Goal: Check status: Check status

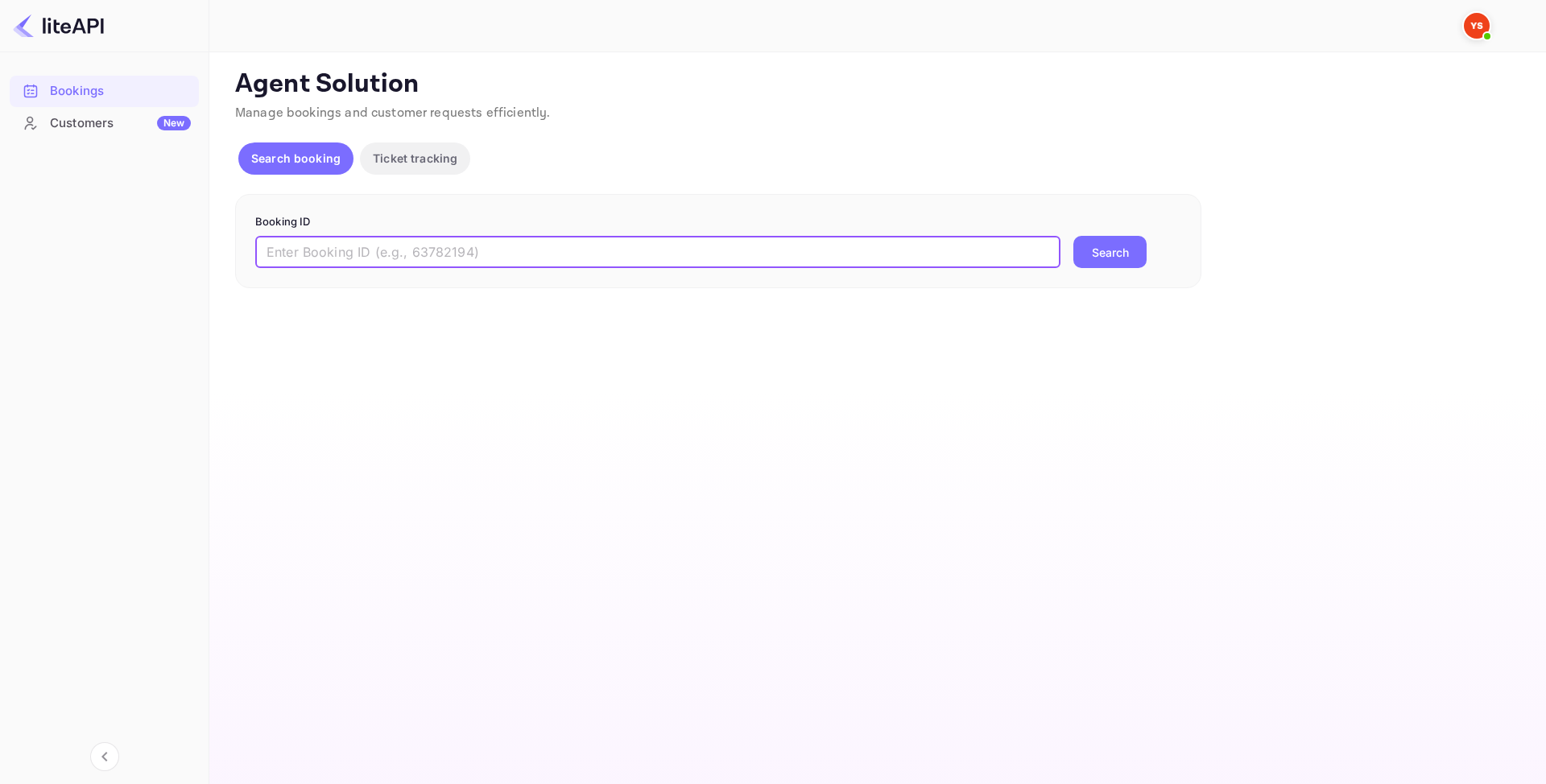
click at [382, 263] on input "text" at bounding box center [657, 251] width 805 height 32
paste input "9177820"
type input "9177820"
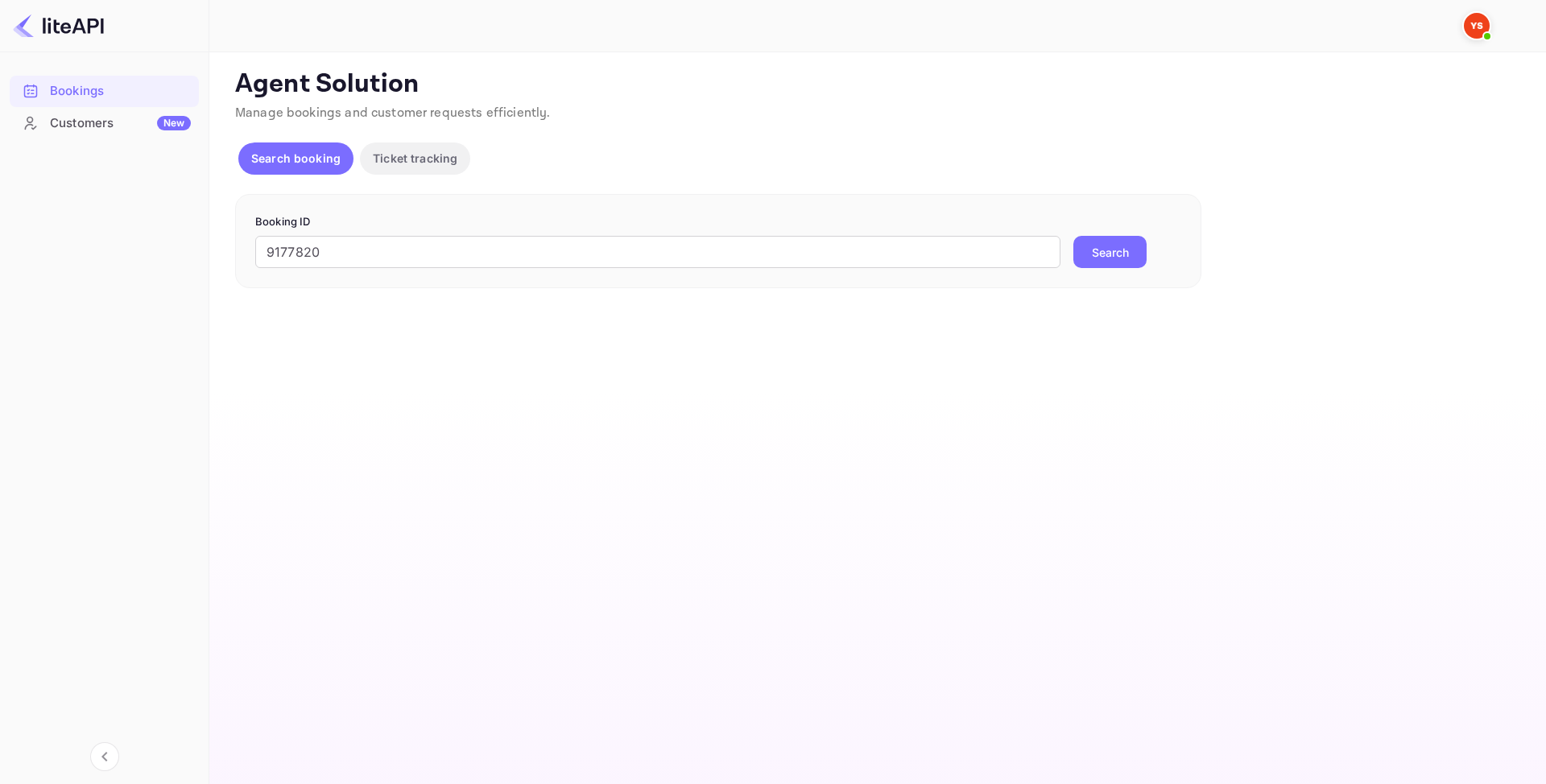
click at [1122, 255] on button "Search" at bounding box center [1109, 251] width 73 height 32
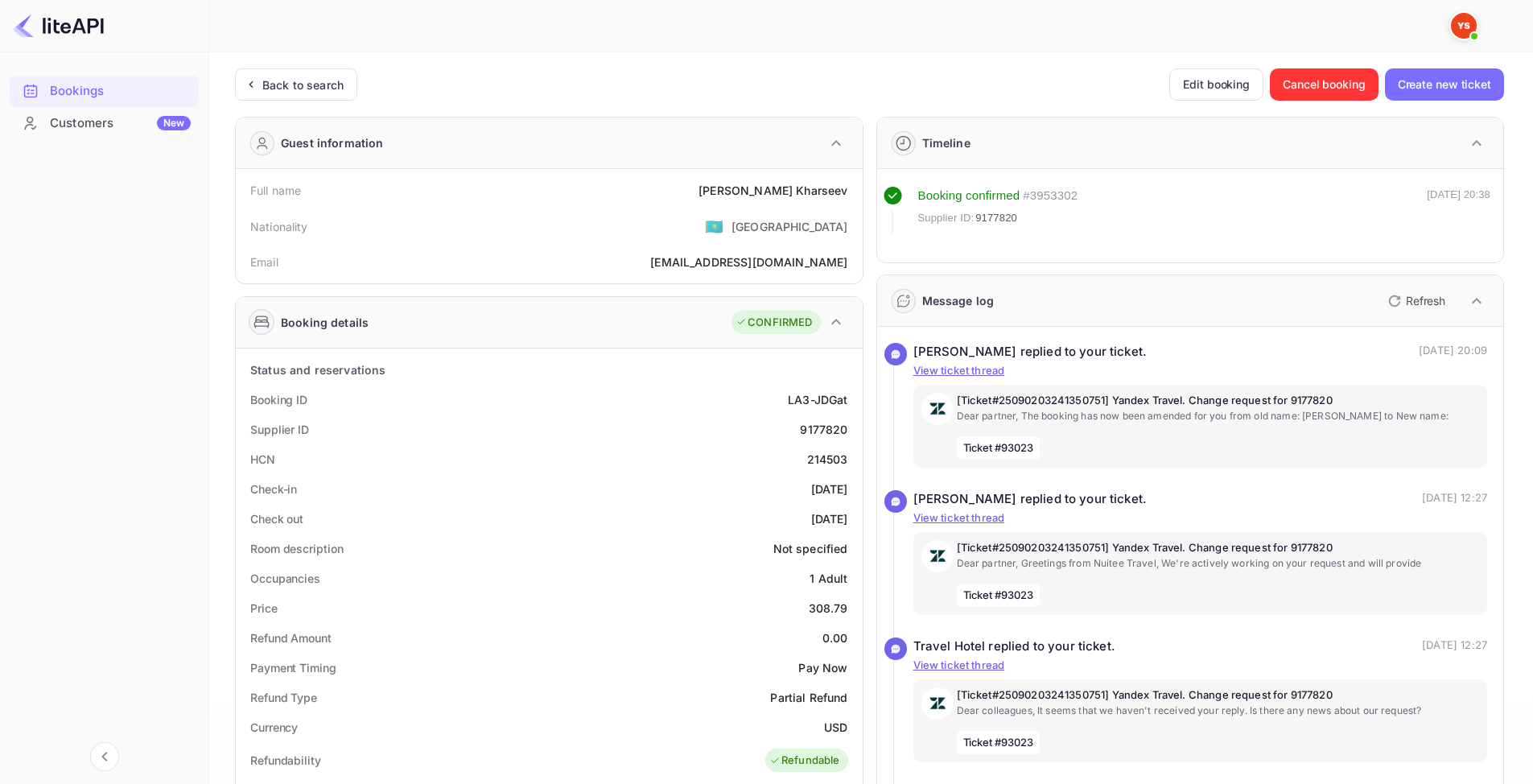
click at [589, 394] on div "Booking ID LA3-JDGat" at bounding box center [549, 400] width 614 height 30
drag, startPoint x: 803, startPoint y: 581, endPoint x: 838, endPoint y: 571, distance: 36.4
click at [838, 571] on div "Occupancies 1 Adult" at bounding box center [549, 578] width 614 height 30
click at [749, 644] on div "Refund Amount 0.00" at bounding box center [549, 637] width 614 height 30
click at [1011, 407] on p "[Ticket#25090203241350751] Yandex Travel. Change request for 9177820" at bounding box center [1219, 401] width 523 height 17
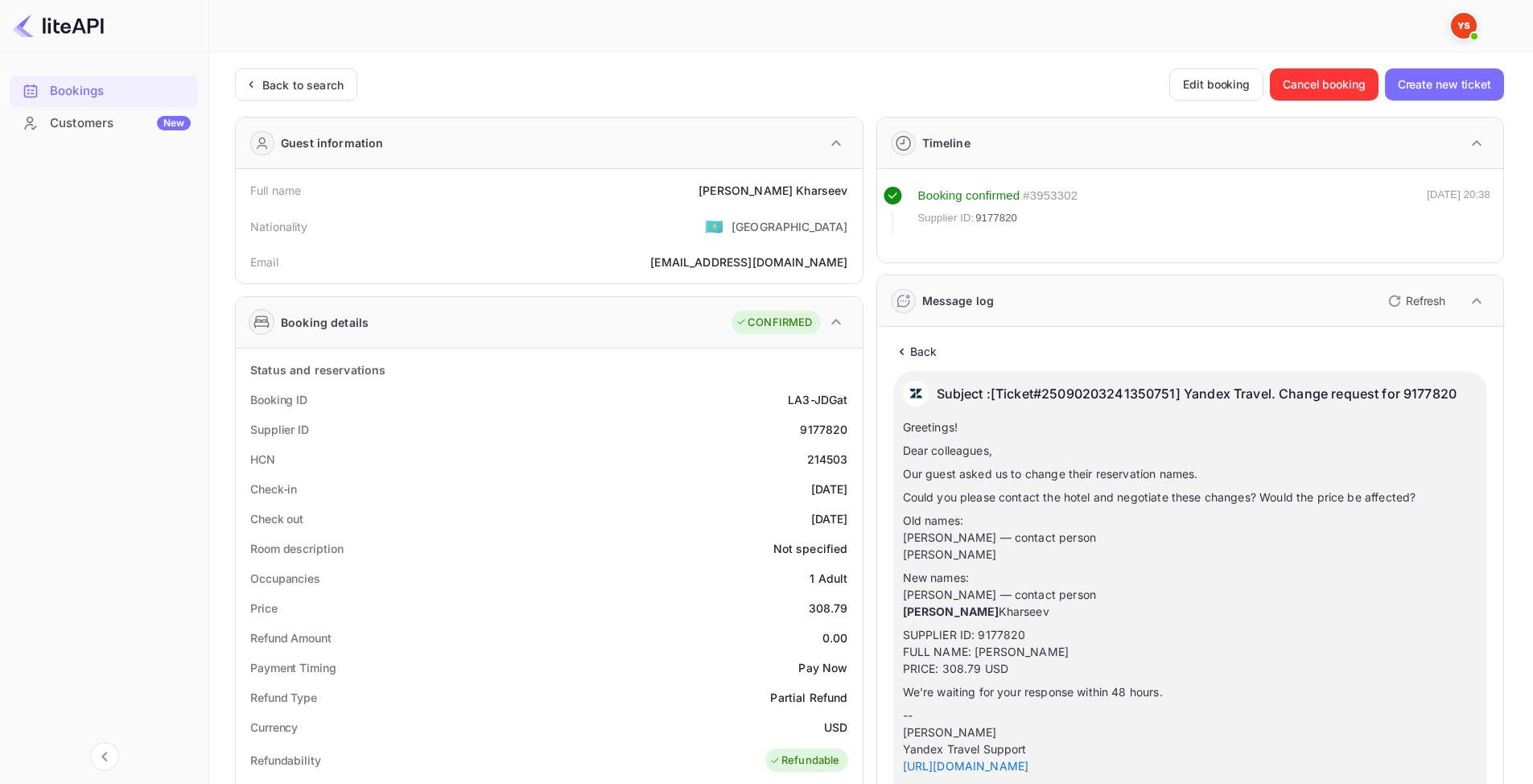
click at [843, 323] on icon "button" at bounding box center [837, 322] width 19 height 19
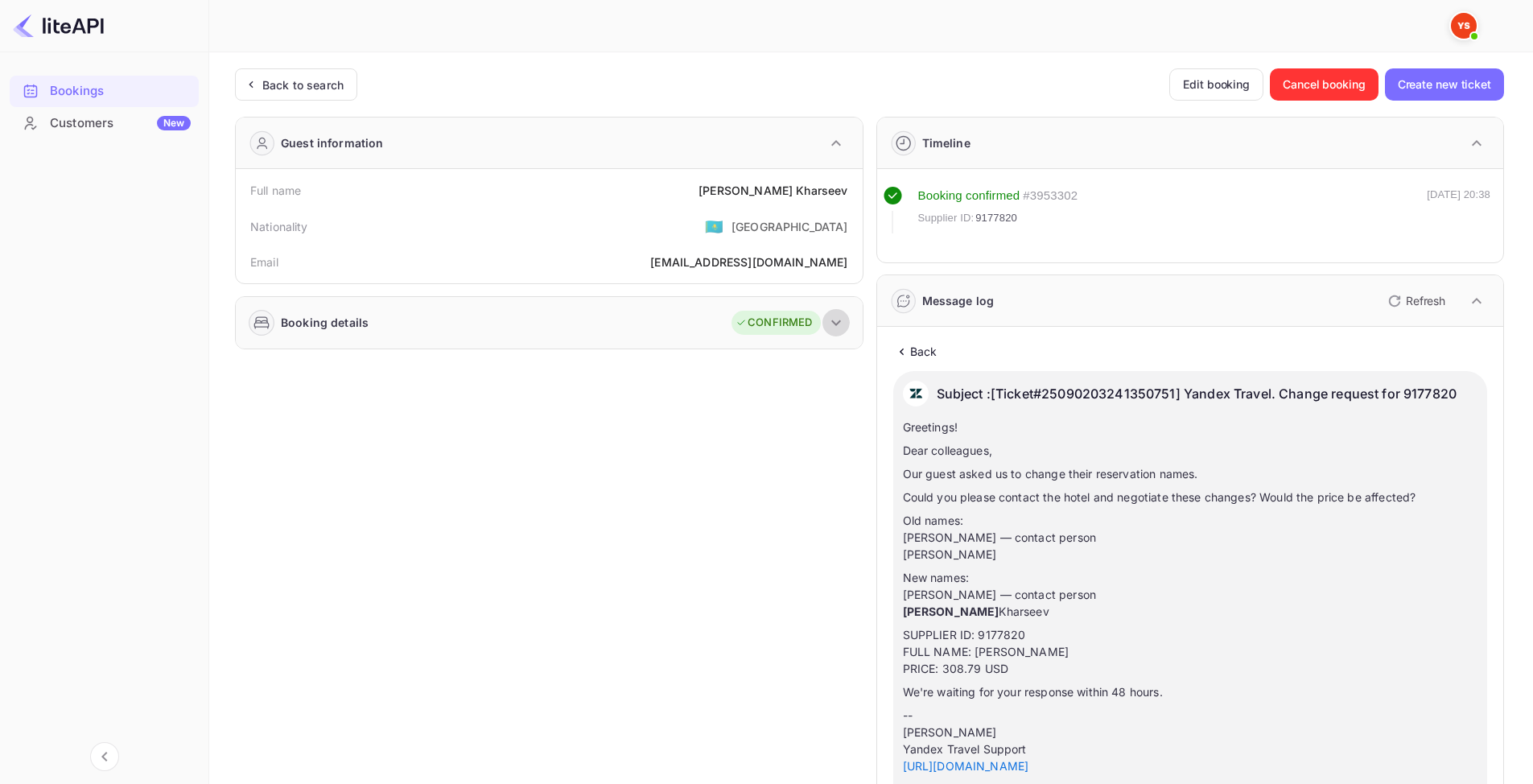
click at [837, 323] on icon "button" at bounding box center [837, 323] width 19 height 19
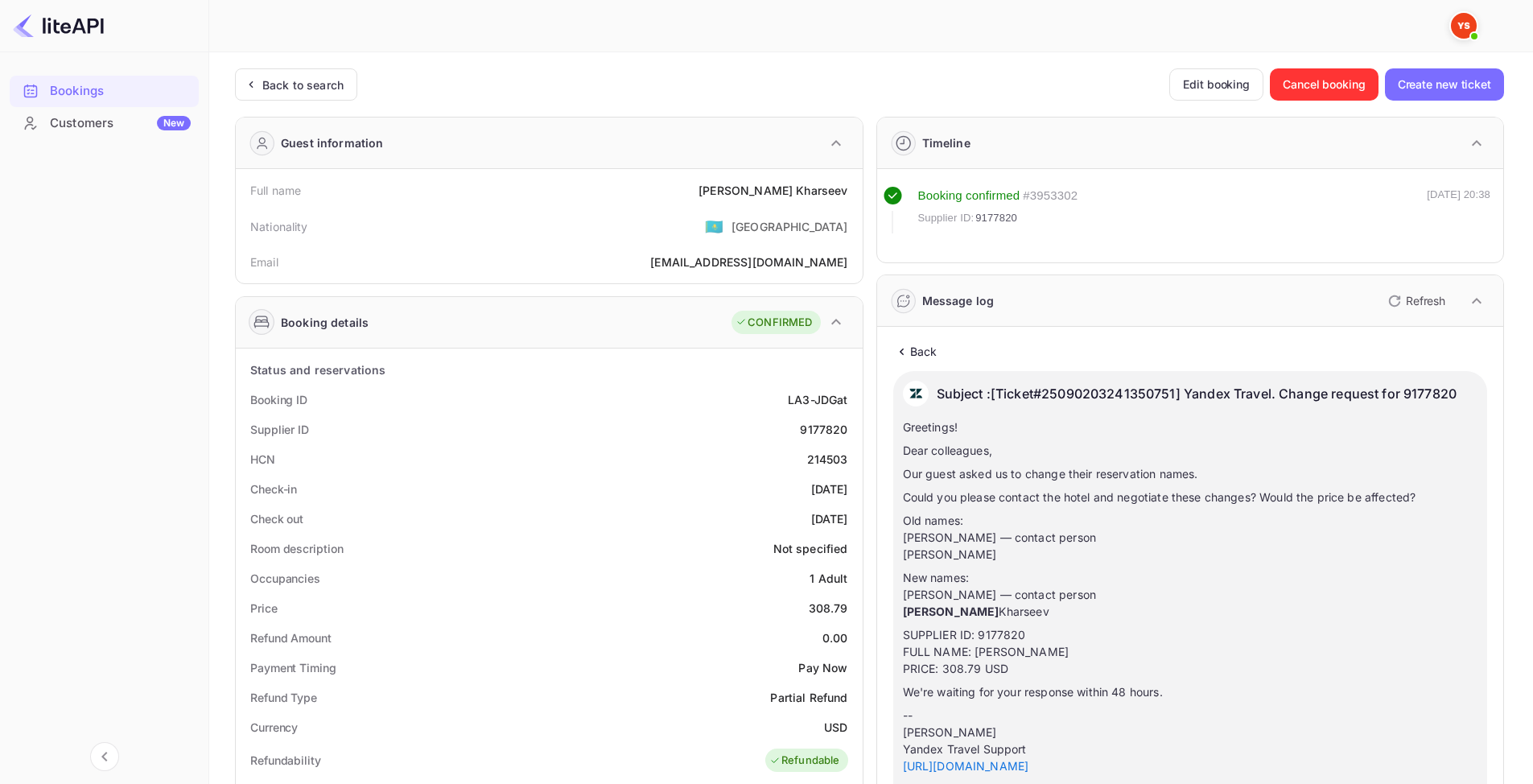
click at [339, 128] on div "Guest information" at bounding box center [549, 143] width 627 height 52
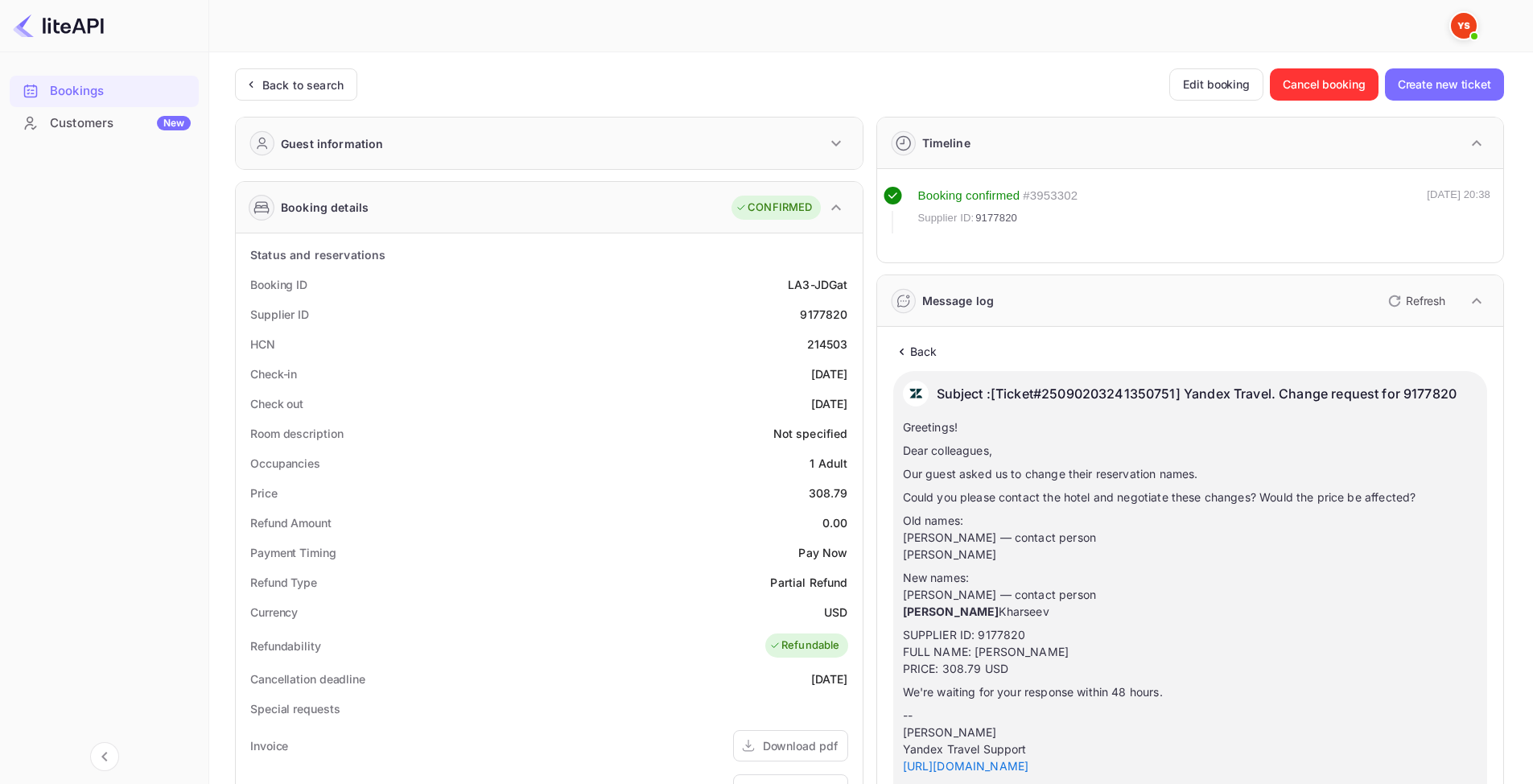
click at [339, 128] on div "Guest information" at bounding box center [549, 143] width 627 height 52
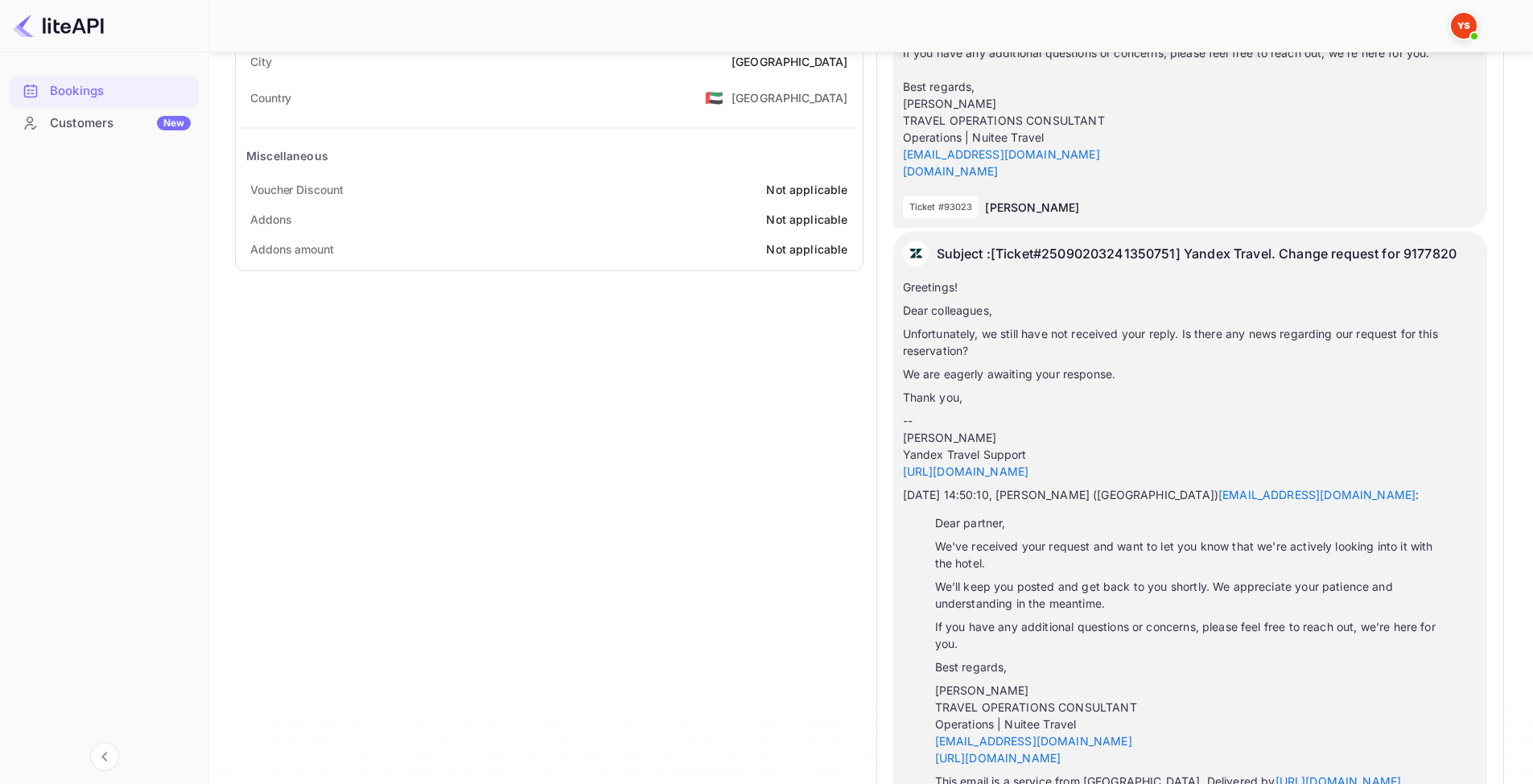
scroll to position [966, 0]
